Goal: Task Accomplishment & Management: Complete application form

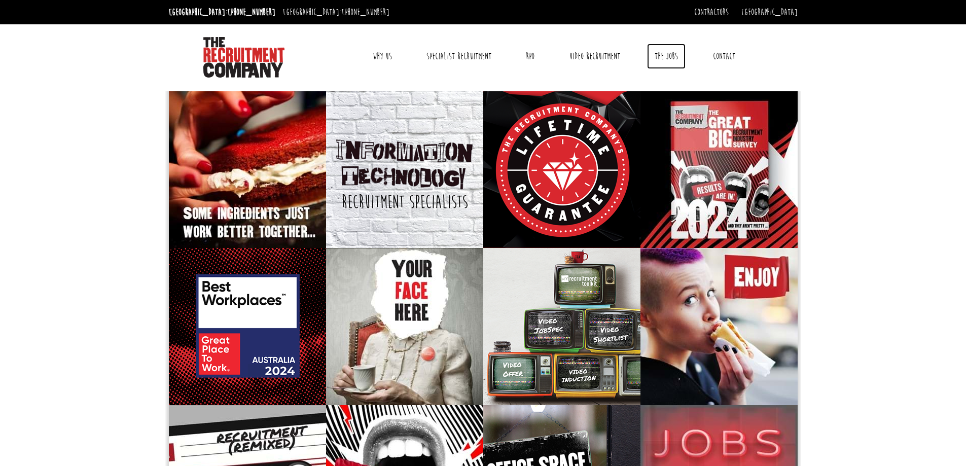
click at [673, 55] on link "The Jobs" at bounding box center [666, 56] width 39 height 25
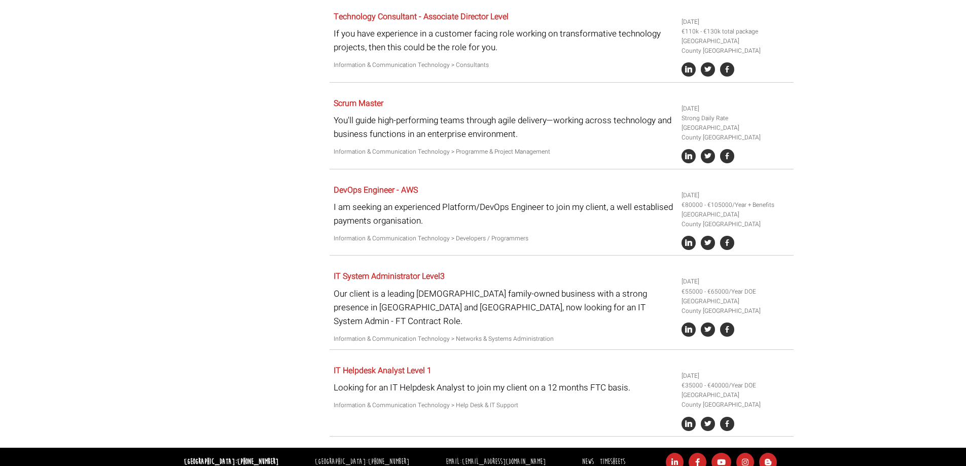
scroll to position [2027, 0]
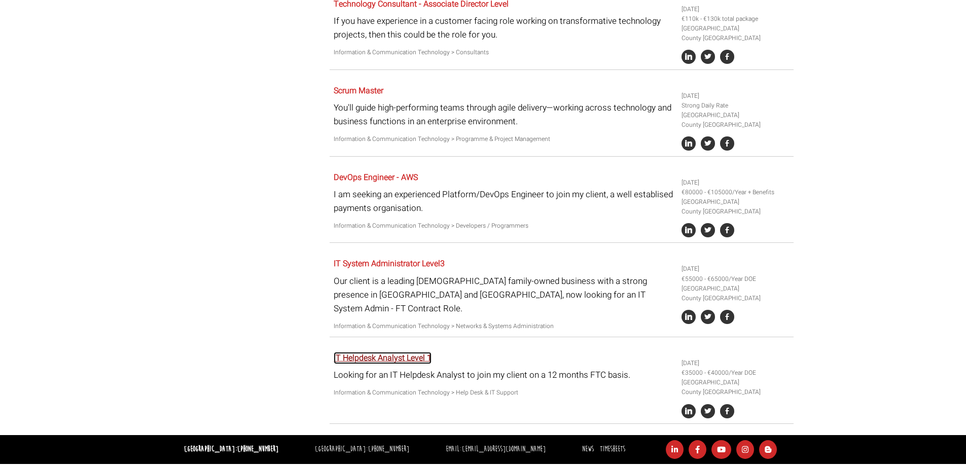
click at [397, 352] on link "IT Helpdesk Analyst Level 1" at bounding box center [383, 358] width 98 height 12
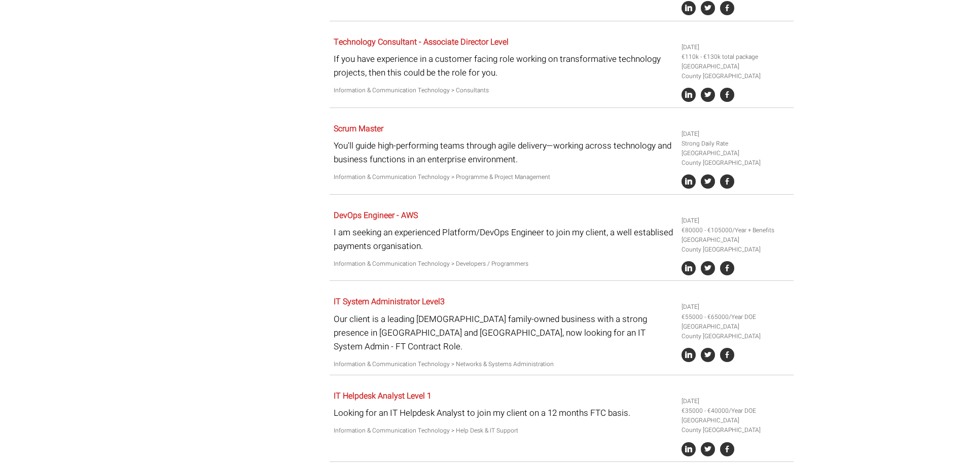
scroll to position [1898, 0]
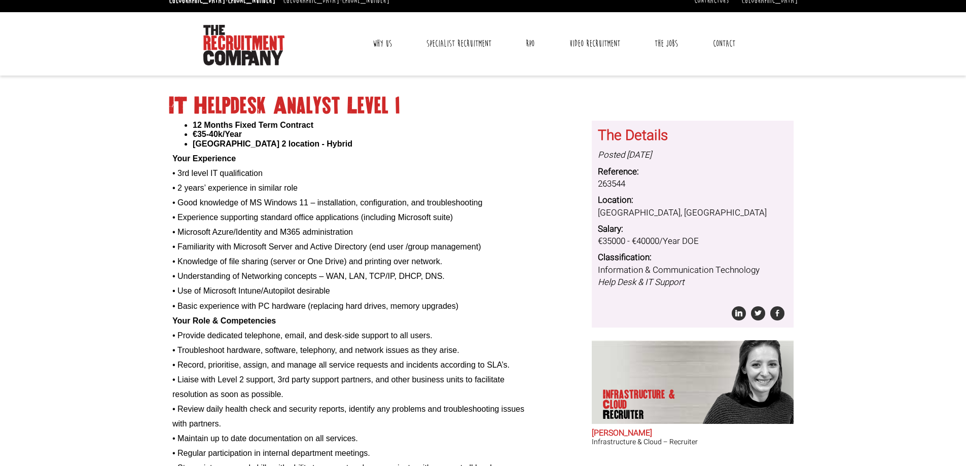
scroll to position [203, 0]
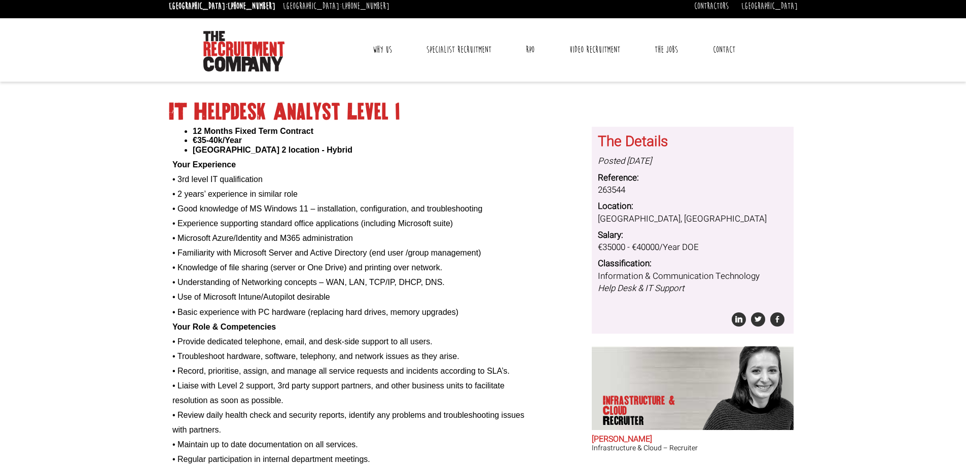
drag, startPoint x: 660, startPoint y: 248, endPoint x: 636, endPoint y: 246, distance: 24.9
click at [636, 246] on dd "€35000 - €40000/Year DOE" at bounding box center [693, 247] width 190 height 12
copy dd "40000"
